Goal: Information Seeking & Learning: Learn about a topic

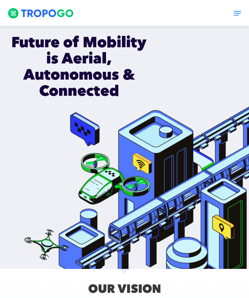
click at [31, 18] on img at bounding box center [41, 13] width 66 height 11
click at [36, 13] on img at bounding box center [41, 13] width 66 height 11
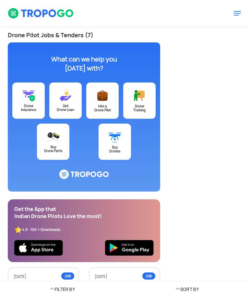
click at [98, 95] on img at bounding box center [102, 95] width 13 height 13
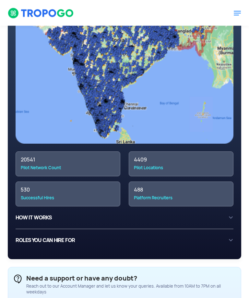
scroll to position [119, 0]
click at [30, 193] on div "530" at bounding box center [68, 190] width 94 height 6
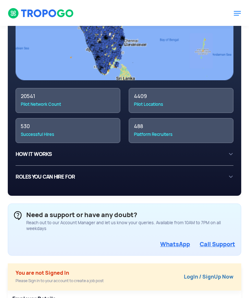
scroll to position [179, 0]
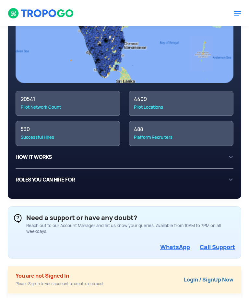
click at [26, 158] on div "HOW IT WORKS 1 Create an account on TropooGo with your work email or phone numb…" at bounding box center [125, 157] width 218 height 12
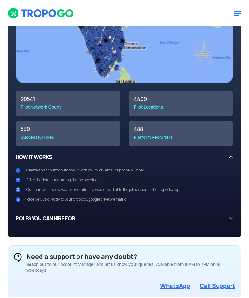
click at [23, 153] on div "HOW IT WORKS 1 Create an account on TropooGo with your work email or phone numb…" at bounding box center [125, 176] width 218 height 51
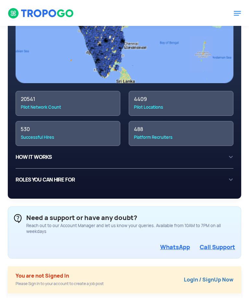
click at [32, 181] on div "ROLES YOU CAN HIRE FOR Currently, you can hire for the follwing roles on TropoG…" at bounding box center [125, 180] width 218 height 12
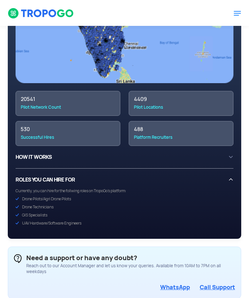
click at [30, 181] on div "ROLES YOU CAN HIRE FOR Currently, you can hire for the follwing roles on TropoG…" at bounding box center [125, 200] width 218 height 52
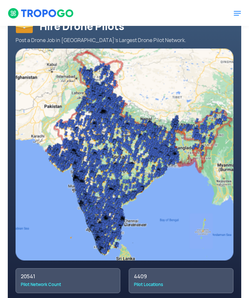
scroll to position [0, 0]
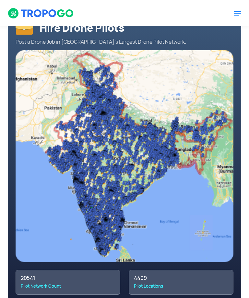
click at [43, 14] on img at bounding box center [41, 13] width 66 height 11
